Goal: Task Accomplishment & Management: Complete application form

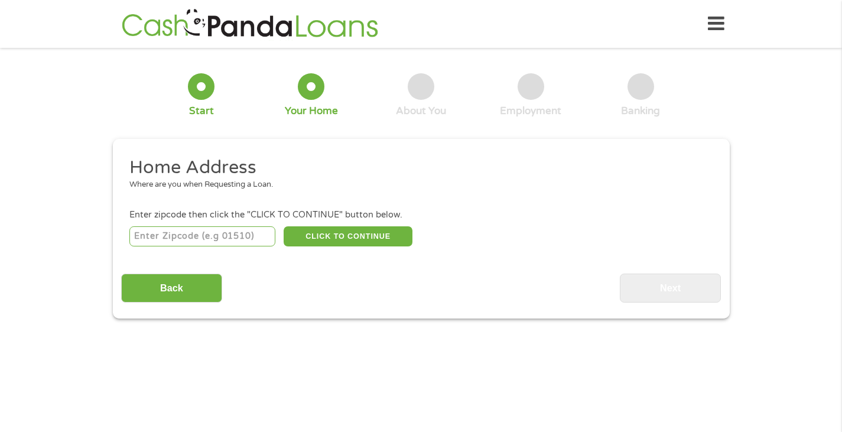
click at [216, 238] on input "number" at bounding box center [202, 236] width 146 height 20
type input "48906"
select select "[US_STATE]"
click at [338, 238] on button "CLICK TO CONTINUE" at bounding box center [348, 236] width 129 height 20
type input "48906"
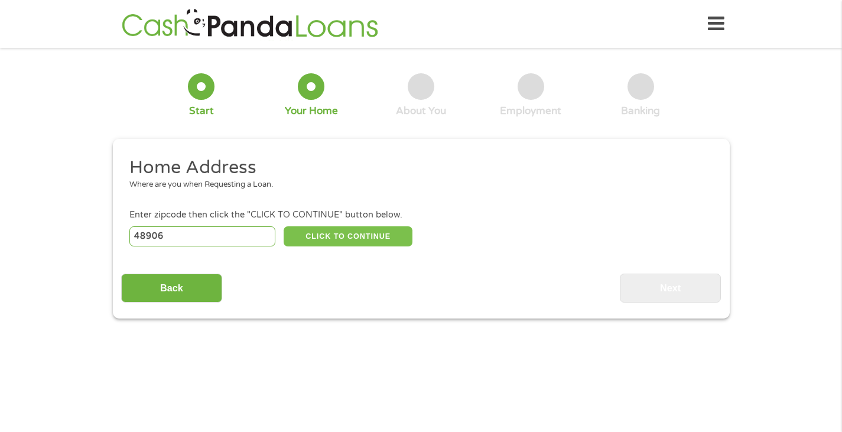
type input "Lansing"
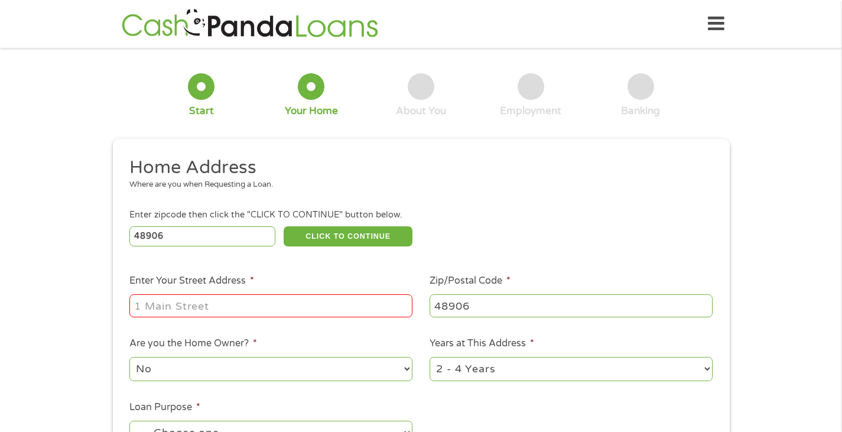
click at [202, 314] on input "Enter Your Street Address *" at bounding box center [270, 305] width 283 height 22
type input "[STREET_ADDRESS][PERSON_NAME]"
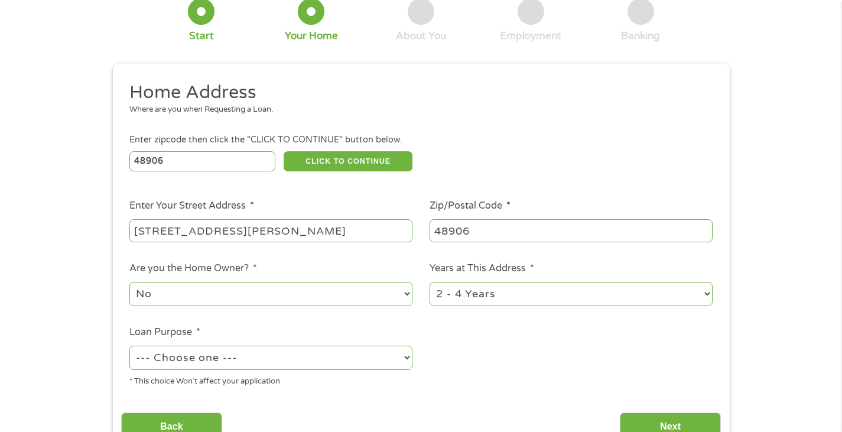
scroll to position [138, 0]
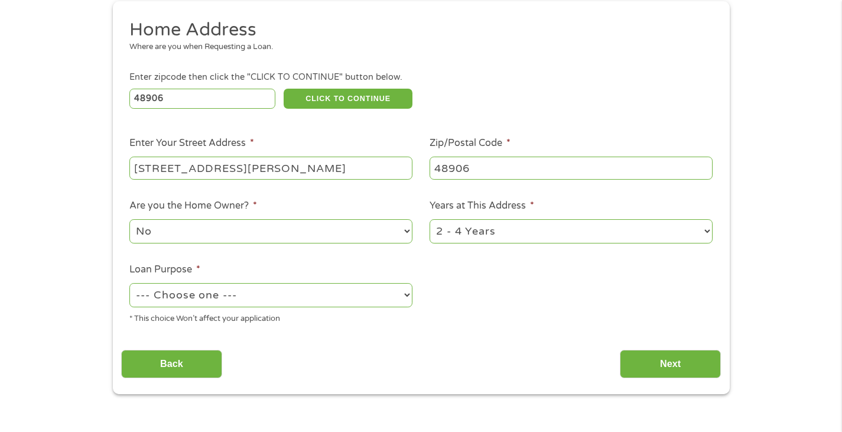
click at [479, 218] on div "1 Year or less 1 - 2 Years 2 - 4 Years Over 4 Years" at bounding box center [571, 232] width 283 height 28
click at [481, 227] on select "1 Year or less 1 - 2 Years 2 - 4 Years Over 4 Years" at bounding box center [571, 231] width 283 height 24
select select "60months"
click at [430, 220] on select "1 Year or less 1 - 2 Years 2 - 4 Years Over 4 Years" at bounding box center [571, 231] width 283 height 24
click at [304, 296] on select "--- Choose one --- Pay Bills Debt Consolidation Home Improvement Major Purchase…" at bounding box center [270, 295] width 283 height 24
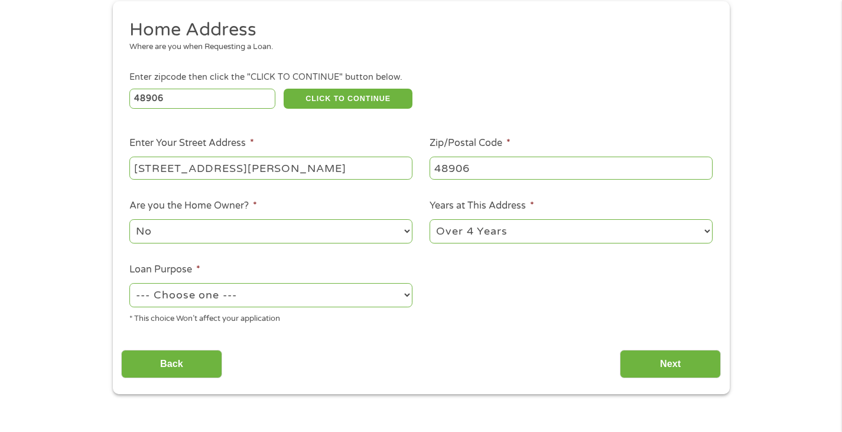
select select "majorpurchase"
click at [129, 284] on select "--- Choose one --- Pay Bills Debt Consolidation Home Improvement Major Purchase…" at bounding box center [270, 295] width 283 height 24
click at [196, 294] on select "--- Choose one --- Pay Bills Debt Consolidation Home Improvement Major Purchase…" at bounding box center [270, 295] width 283 height 24
click at [235, 297] on select "--- Choose one --- Pay Bills Debt Consolidation Home Improvement Major Purchase…" at bounding box center [270, 295] width 283 height 24
click at [267, 230] on select "No Yes" at bounding box center [270, 231] width 283 height 24
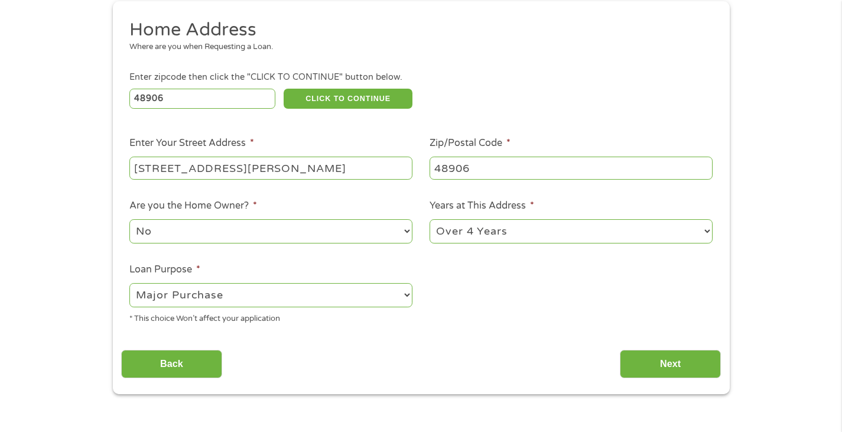
select select "yes"
click at [129, 220] on select "No Yes" at bounding box center [270, 231] width 283 height 24
click at [690, 368] on input "Next" at bounding box center [670, 364] width 101 height 29
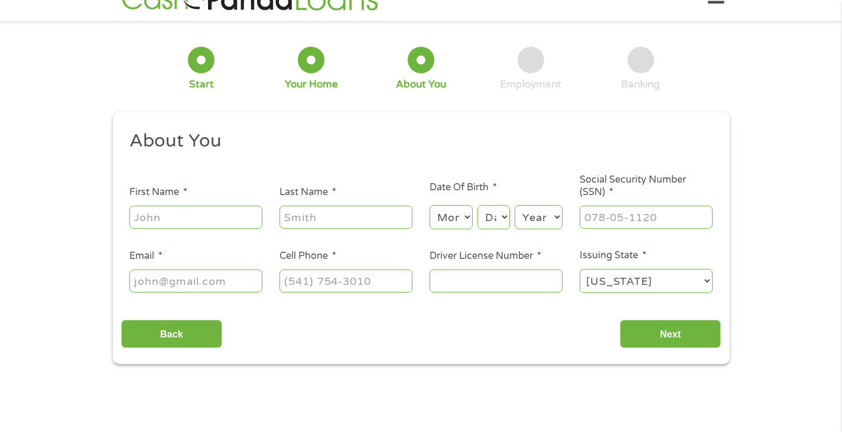
scroll to position [0, 0]
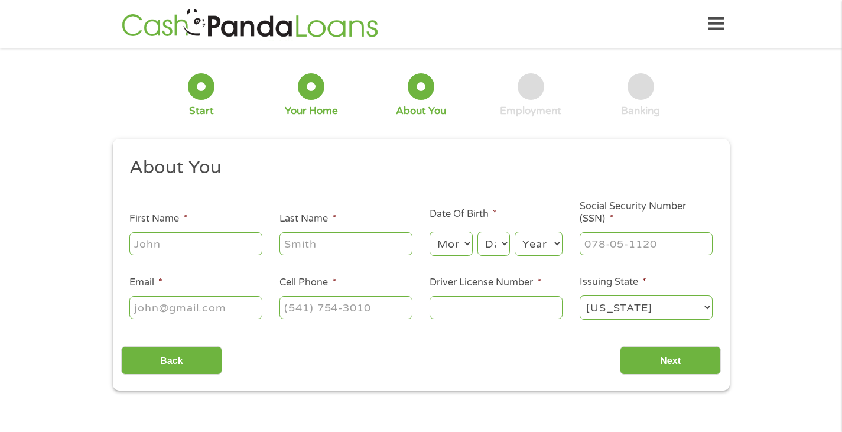
click at [173, 238] on input "First Name *" at bounding box center [195, 243] width 133 height 22
type input "[PERSON_NAME]"
select select "11"
select select "25"
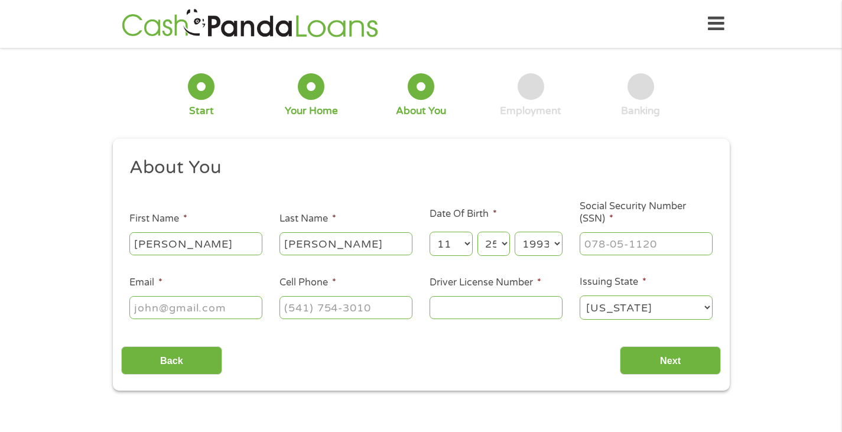
select select "1992"
type input "376-15-7332"
click at [195, 317] on input "Email *" at bounding box center [195, 307] width 133 height 22
type input "[EMAIL_ADDRESS][DOMAIN_NAME]"
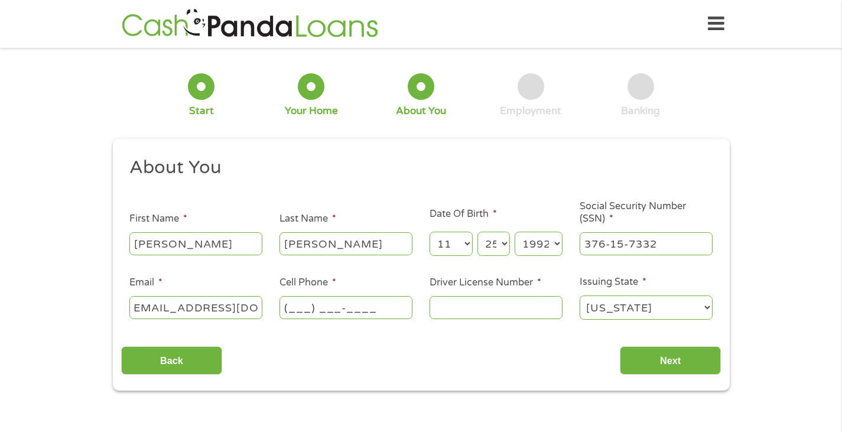
scroll to position [0, 0]
type input "[PHONE_NUMBER]"
type input "A536744901207"
click at [640, 346] on input "Next" at bounding box center [670, 360] width 101 height 29
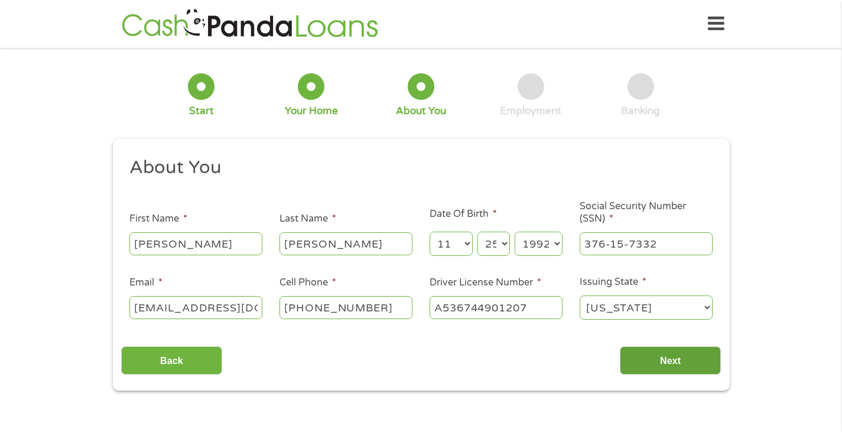
click at [656, 361] on input "Next" at bounding box center [670, 360] width 101 height 29
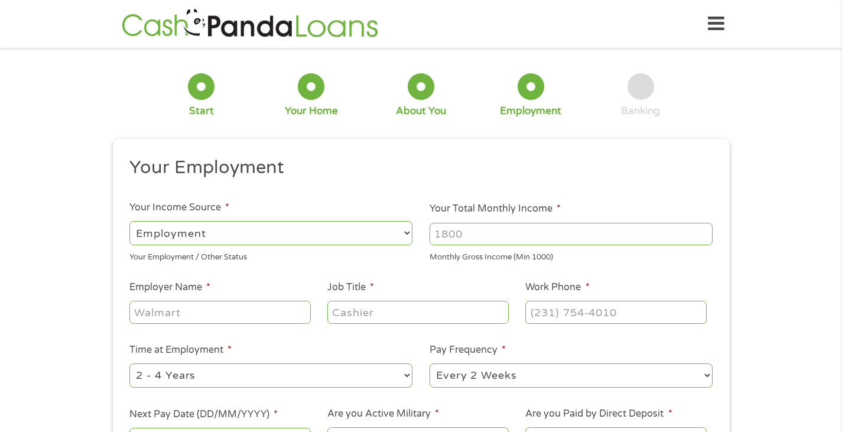
scroll to position [5, 5]
click at [490, 229] on input "Your Total Monthly Income *" at bounding box center [571, 234] width 283 height 22
type input "2100"
type input "Viridis"
type input "Field Tech"
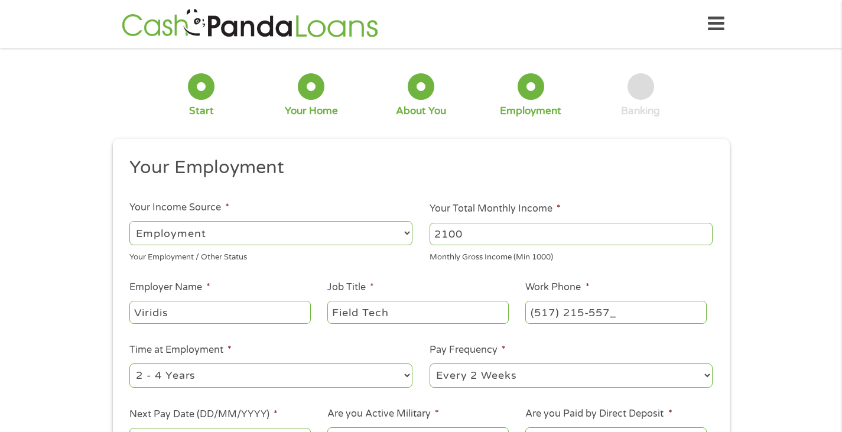
type input "[PHONE_NUMBER]"
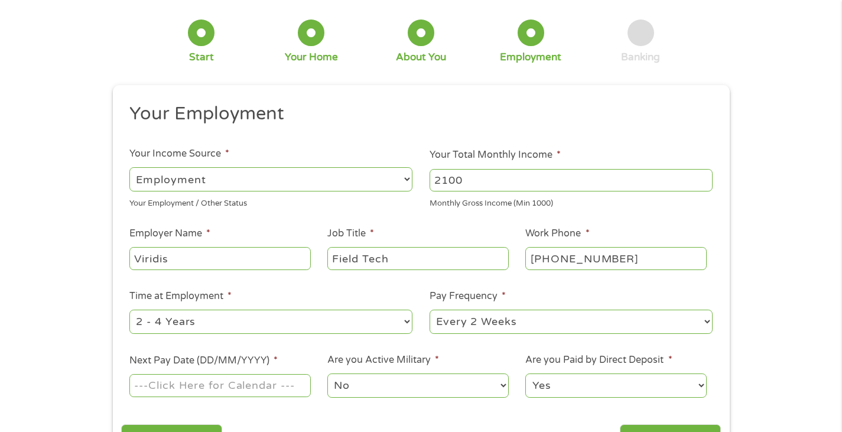
scroll to position [118, 0]
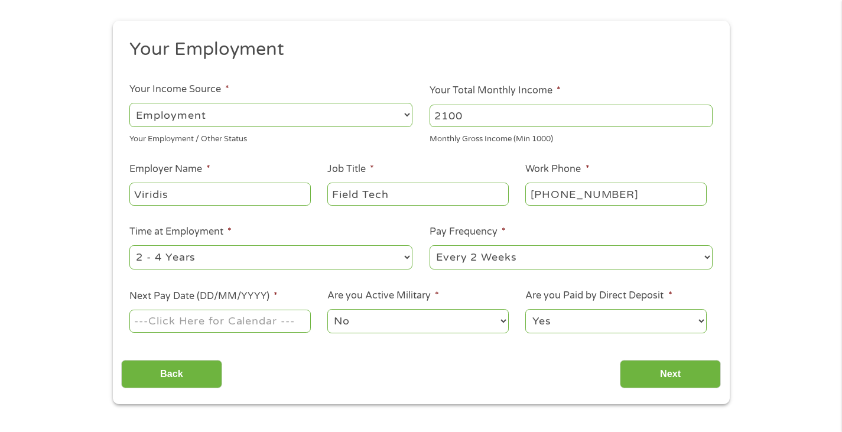
click at [225, 329] on input "Next Pay Date (DD/MM/YYYY) *" at bounding box center [219, 321] width 181 height 22
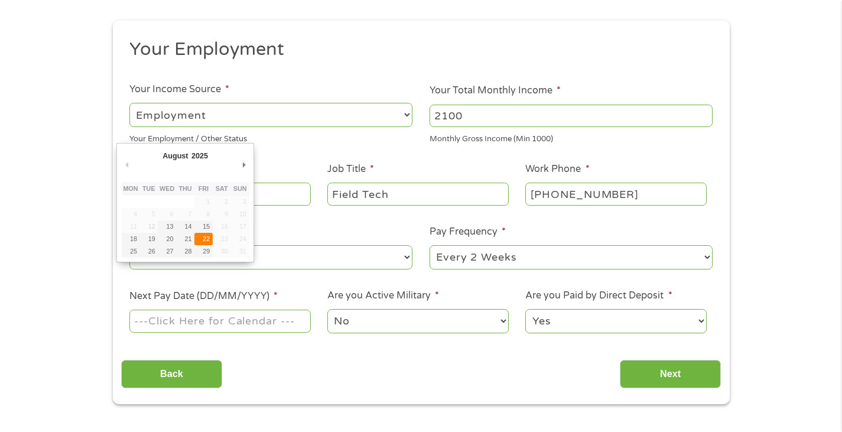
type input "[DATE]"
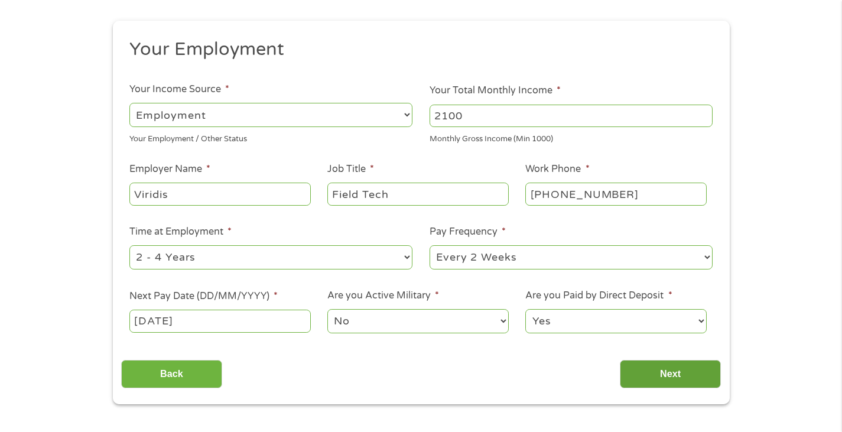
click at [643, 364] on input "Next" at bounding box center [670, 374] width 101 height 29
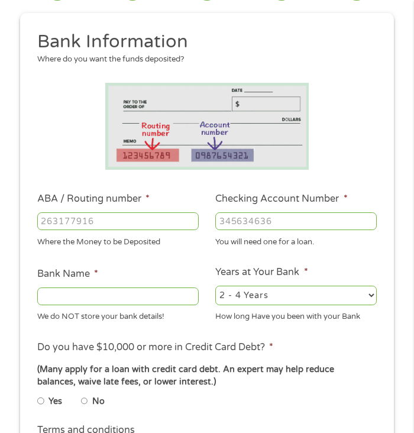
scroll to position [98, 0]
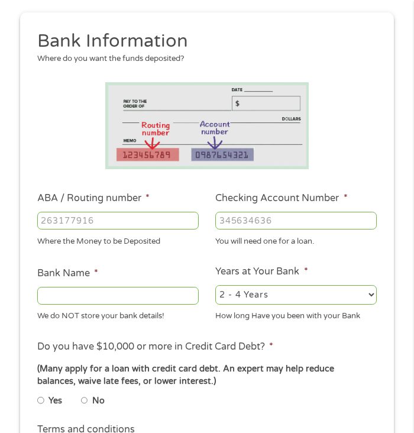
click at [167, 215] on input "ABA / Routing number *" at bounding box center [117, 221] width 161 height 18
type input "041000124"
type input "PNC BANK [US_STATE]"
type input "4217036643"
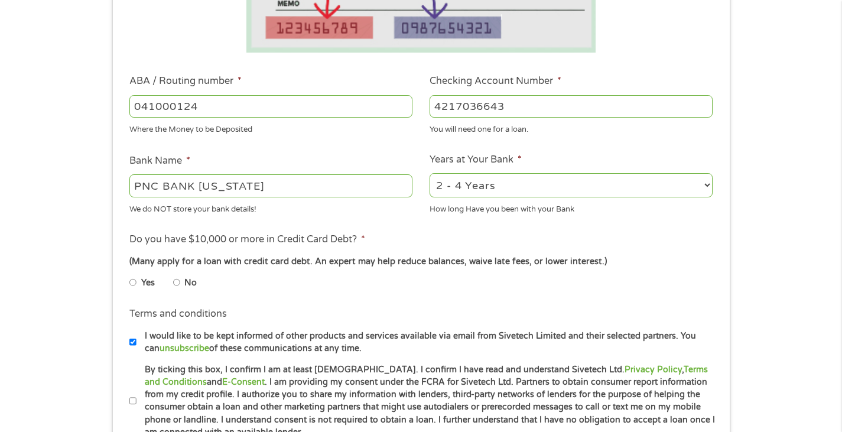
scroll to position [333, 0]
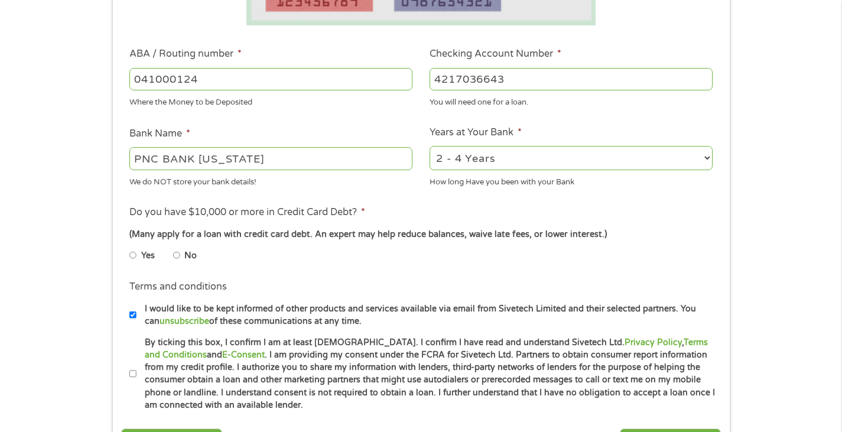
click at [186, 255] on label "No" at bounding box center [190, 255] width 12 height 13
click at [180, 255] on input "No" at bounding box center [176, 255] width 7 height 19
radio input "true"
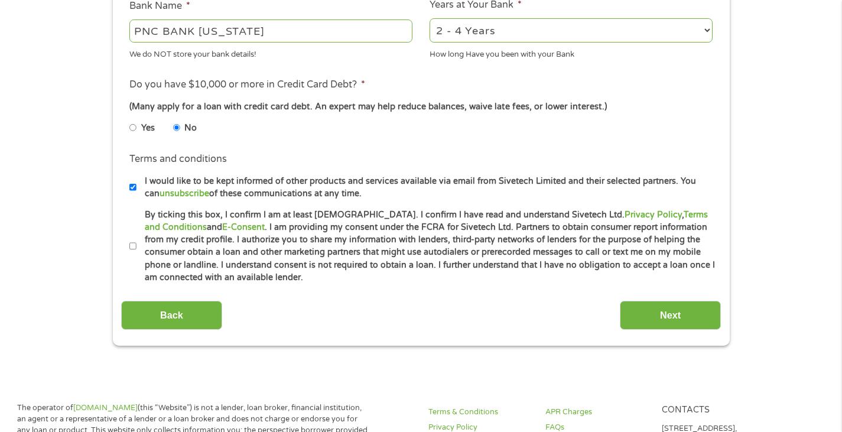
scroll to position [470, 0]
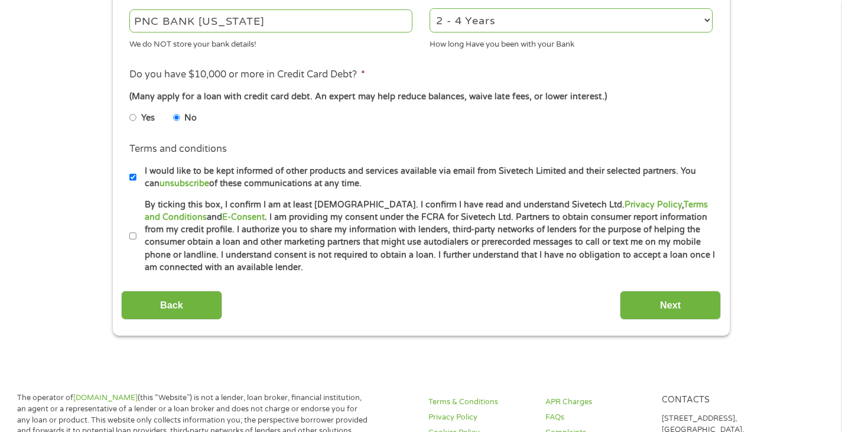
click at [268, 235] on label "By ticking this box, I confirm I am at least [DEMOGRAPHIC_DATA]. I confirm I ha…" at bounding box center [427, 237] width 580 height 76
click at [137, 235] on input "By ticking this box, I confirm I am at least [DEMOGRAPHIC_DATA]. I confirm I ha…" at bounding box center [132, 236] width 7 height 19
checkbox input "true"
click at [297, 174] on label "I would like to be kept informed of other products and services available via e…" at bounding box center [427, 177] width 580 height 25
click at [137, 174] on input "I would like to be kept informed of other products and services available via e…" at bounding box center [132, 177] width 7 height 19
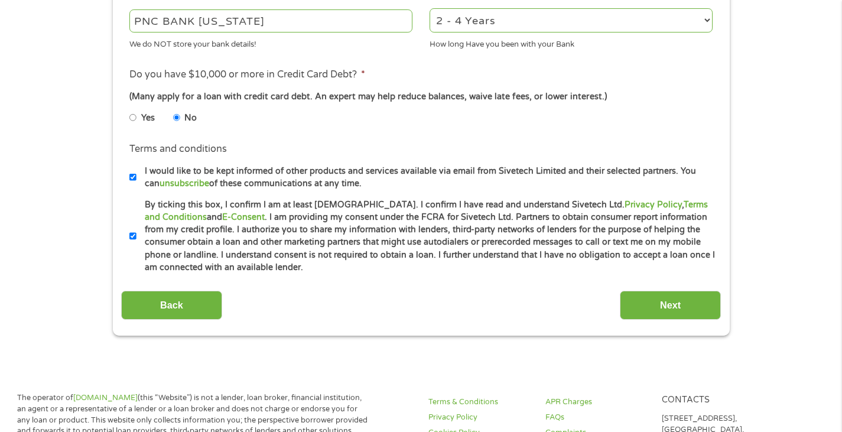
checkbox input "false"
click at [648, 296] on input "Next" at bounding box center [670, 305] width 101 height 29
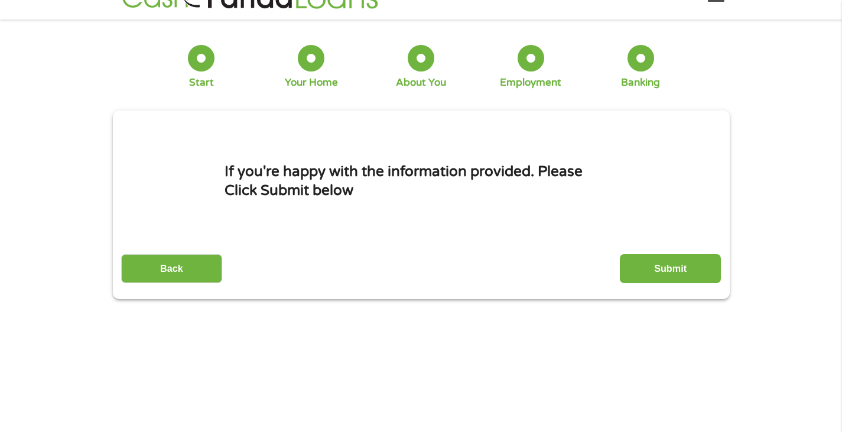
scroll to position [0, 0]
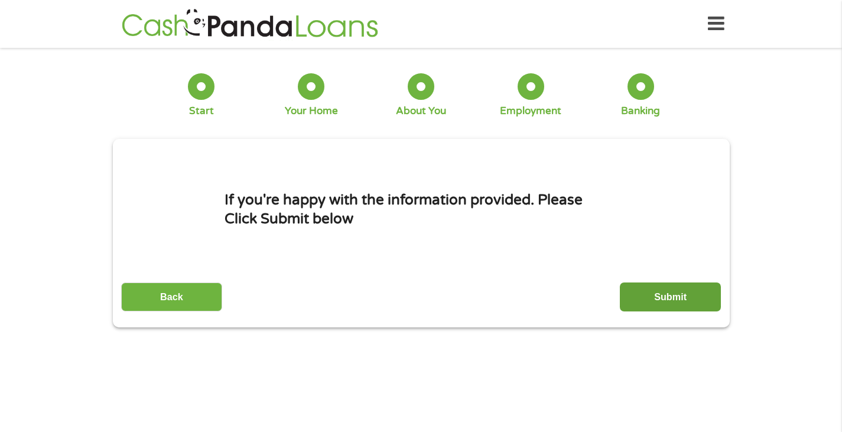
click at [644, 291] on input "Submit" at bounding box center [670, 297] width 101 height 29
